Goal: Navigation & Orientation: Find specific page/section

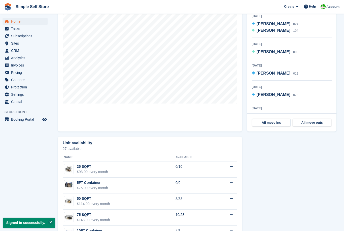
scroll to position [147, 0]
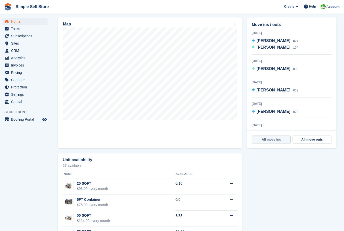
click at [274, 139] on link "All move ins" at bounding box center [271, 140] width 39 height 8
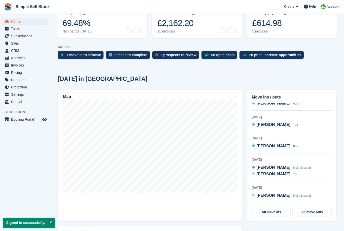
scroll to position [86, 0]
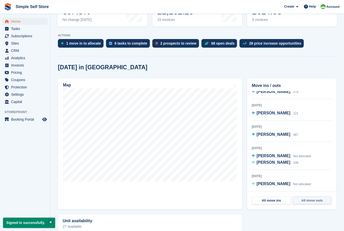
click at [309, 201] on link "All move outs" at bounding box center [312, 200] width 39 height 8
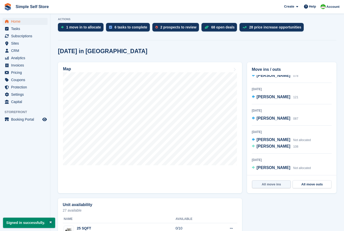
click at [270, 184] on link "All move ins" at bounding box center [271, 184] width 39 height 8
